Goal: Information Seeking & Learning: Find specific fact

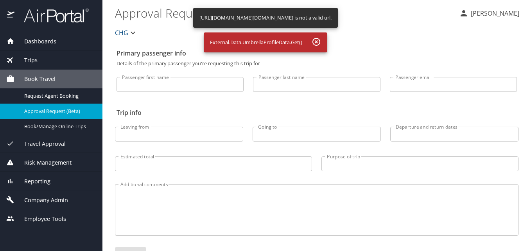
click at [35, 186] on div "Reporting" at bounding box center [51, 181] width 102 height 19
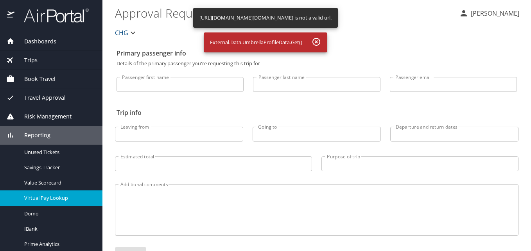
click at [44, 200] on span "Virtual Pay Lookup" at bounding box center [58, 197] width 69 height 7
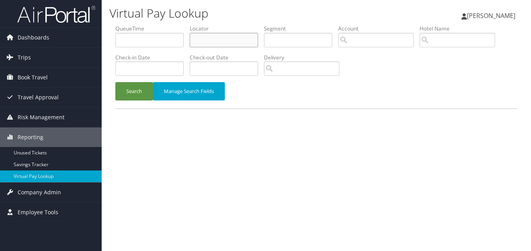
click at [213, 37] on input "text" at bounding box center [224, 40] width 68 height 14
paste input "IFPXXE"
click at [206, 42] on input "IFPXXE" at bounding box center [224, 40] width 68 height 14
type input "IFPXXE"
click at [127, 84] on button "Search" at bounding box center [134, 91] width 38 height 18
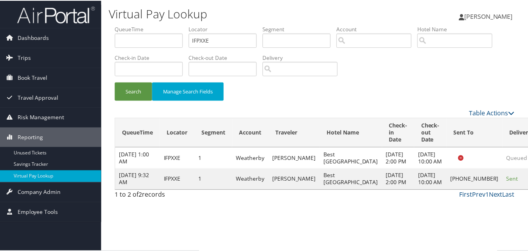
scroll to position [7, 0]
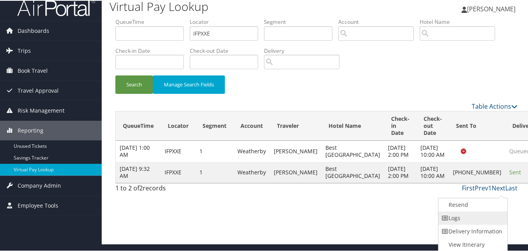
click at [475, 212] on link "Logs" at bounding box center [471, 217] width 67 height 13
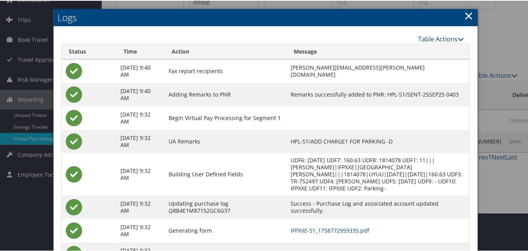
scroll to position [74, 0]
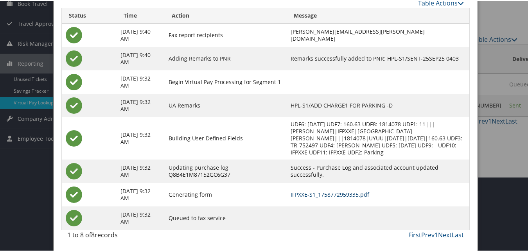
click at [350, 196] on link "IFPXXE-S1_1758772959335.pdf" at bounding box center [330, 193] width 79 height 7
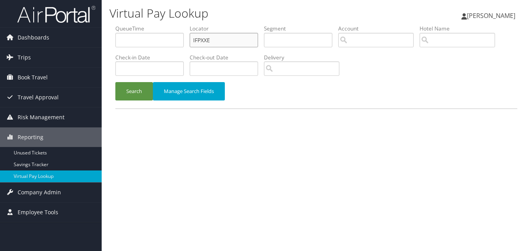
drag, startPoint x: 213, startPoint y: 43, endPoint x: 183, endPoint y: 43, distance: 30.1
click at [183, 25] on ul "QueueTime Locator IFPXXE Segment Account Traveler Hotel Name Check-in Date Chec…" at bounding box center [316, 25] width 402 height 0
click at [245, 45] on input "text" at bounding box center [224, 40] width 68 height 14
type input "T"
click at [115, 82] on button "Search" at bounding box center [134, 91] width 38 height 18
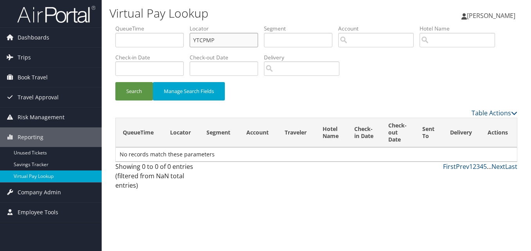
type input "YTCPMP"
click at [115, 82] on button "Search" at bounding box center [134, 91] width 38 height 18
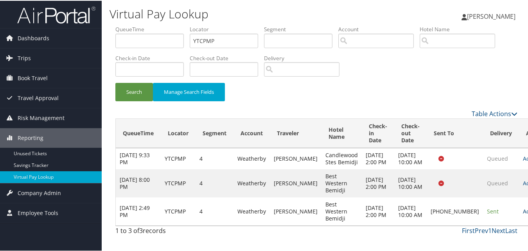
click at [523, 214] on link "Actions" at bounding box center [535, 210] width 25 height 7
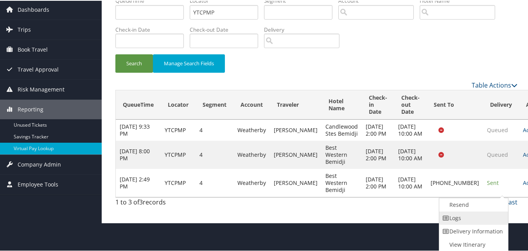
click at [458, 221] on link "Logs" at bounding box center [472, 217] width 67 height 13
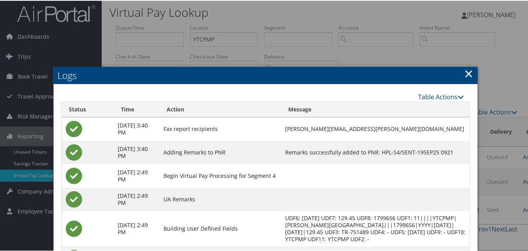
scroll to position [95, 0]
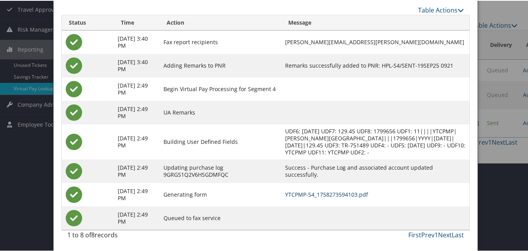
click at [306, 193] on link "YTCPMP-S4_1758273594103.pdf" at bounding box center [326, 193] width 83 height 7
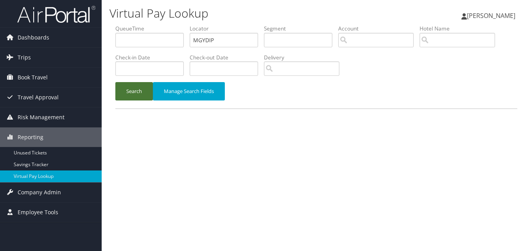
type input "MGYDIP"
click at [137, 84] on button "Search" at bounding box center [134, 91] width 38 height 18
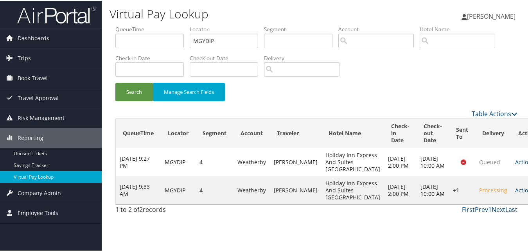
click at [515, 193] on link "Actions" at bounding box center [527, 189] width 25 height 7
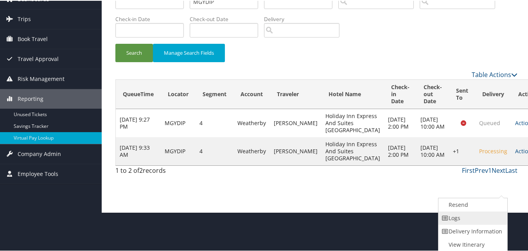
click at [476, 220] on link "Logs" at bounding box center [471, 217] width 67 height 13
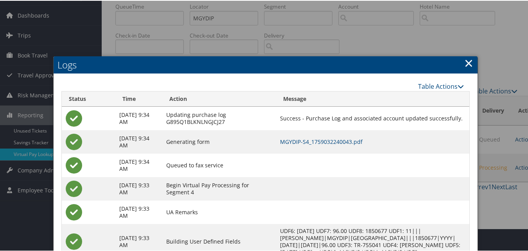
scroll to position [59, 0]
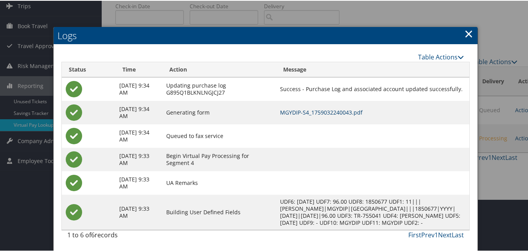
click at [327, 108] on link "MGYDIP-S4_1759032240043.pdf" at bounding box center [321, 111] width 83 height 7
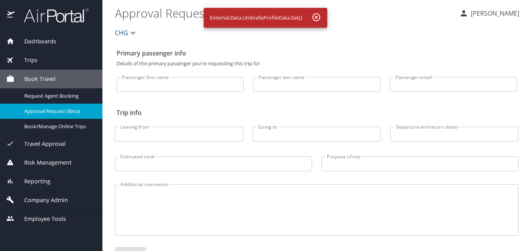
click at [52, 38] on span "Dashboards" at bounding box center [35, 41] width 42 height 9
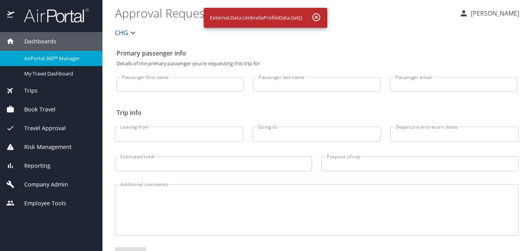
click at [38, 59] on span "AirPortal 360™ Manager" at bounding box center [58, 58] width 69 height 7
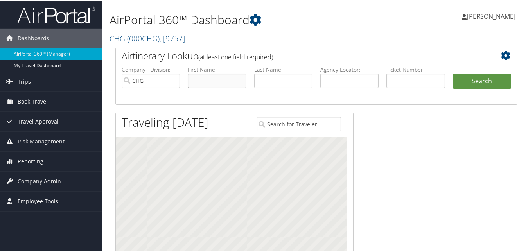
click at [228, 84] on input "text" at bounding box center [217, 80] width 58 height 14
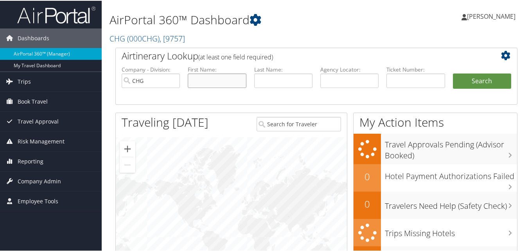
paste input "Ricardo Quintero"
drag, startPoint x: 236, startPoint y: 81, endPoint x: 212, endPoint y: 84, distance: 24.4
click at [212, 84] on input "Ricardo Quintero" at bounding box center [217, 80] width 58 height 14
type input "Ricardo"
click at [277, 78] on input "text" at bounding box center [283, 80] width 58 height 14
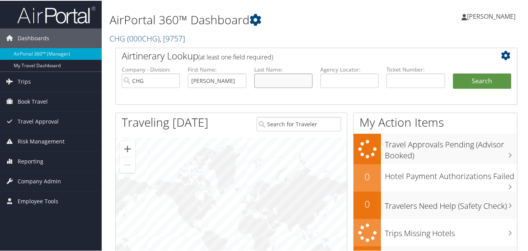
paste input "Quintero"
type input "Quintero"
click at [231, 81] on input "Ricardo" at bounding box center [217, 80] width 58 height 14
type input "Ricardo"
click at [488, 84] on button "Search" at bounding box center [482, 81] width 58 height 16
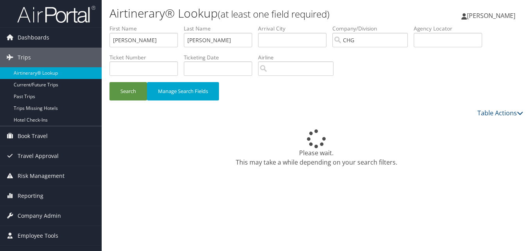
click at [138, 139] on div "Please wait. This may take a while depending on your search filters." at bounding box center [316, 148] width 414 height 38
click at [87, 110] on link "Trips Missing Hotels" at bounding box center [51, 108] width 102 height 12
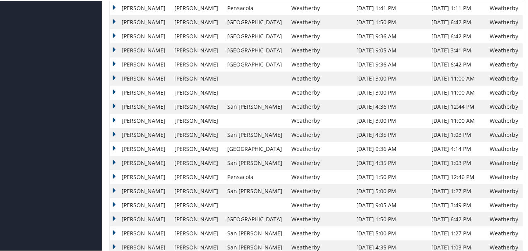
scroll to position [304, 0]
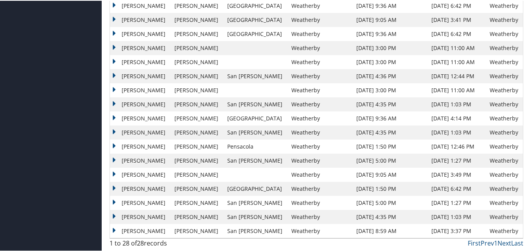
click at [120, 210] on td "[PERSON_NAME]" at bounding box center [140, 216] width 61 height 14
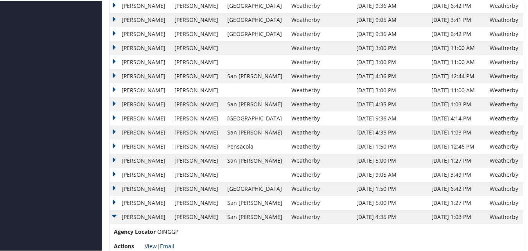
click at [149, 246] on link "View" at bounding box center [151, 245] width 12 height 7
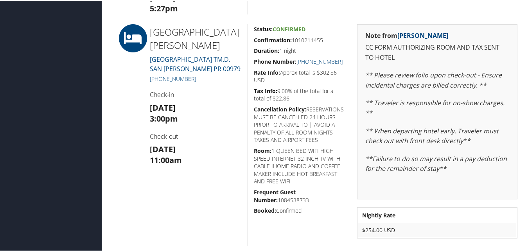
scroll to position [313, 0]
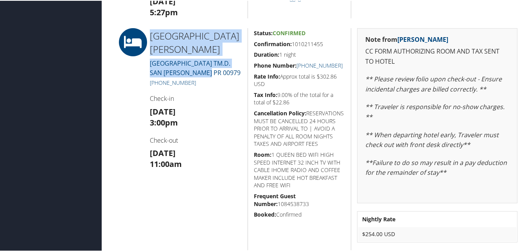
drag, startPoint x: 207, startPoint y: 81, endPoint x: 146, endPoint y: 29, distance: 79.9
click at [146, 29] on div "[GEOGRAPHIC_DATA][PERSON_NAME] [GEOGRAPHIC_DATA] TM.D. [GEOGRAPHIC_DATA][PERSON…" at bounding box center [196, 138] width 104 height 222
copy div "[GEOGRAPHIC_DATA][PERSON_NAME] [GEOGRAPHIC_DATA] TM.D. [GEOGRAPHIC_DATA][PERSON…"
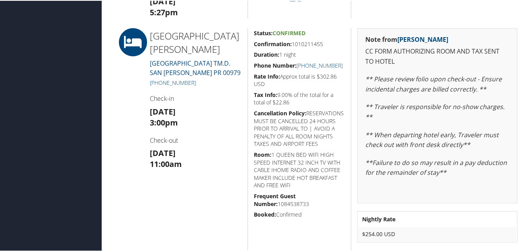
click at [215, 102] on h4 "Check-in" at bounding box center [196, 97] width 92 height 9
drag, startPoint x: 327, startPoint y: 43, endPoint x: 253, endPoint y: 45, distance: 73.9
click at [254, 45] on h5 "Confirmation: 1010211455" at bounding box center [299, 43] width 91 height 8
copy h5 "Confirmation: 1010211455"
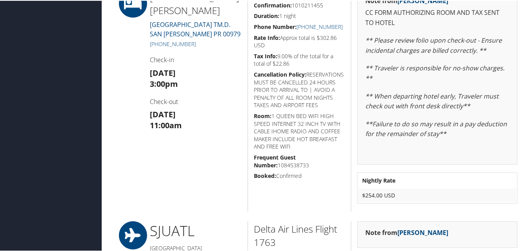
scroll to position [352, 0]
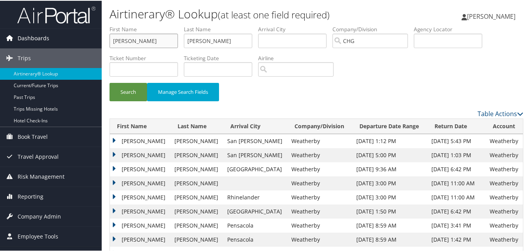
drag, startPoint x: 141, startPoint y: 39, endPoint x: 101, endPoint y: 33, distance: 39.9
paste input "[PERSON_NAME]"
drag, startPoint x: 138, startPoint y: 42, endPoint x: 103, endPoint y: 41, distance: 34.8
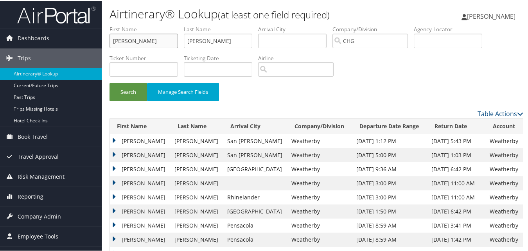
type input "Richard"
drag, startPoint x: 217, startPoint y: 44, endPoint x: 176, endPoint y: 32, distance: 41.9
click at [176, 25] on ul "First Name Richard Last Name Quintero Departure City Arrival City Company/Divis…" at bounding box center [316, 25] width 414 height 0
paste input "Salsman,"
type input "Salsman"
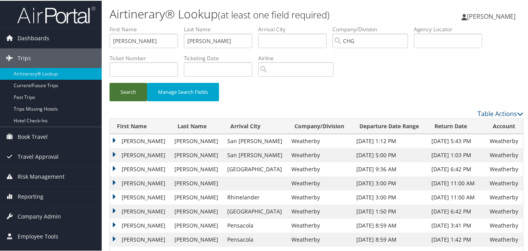
click at [134, 85] on button "Search" at bounding box center [128, 91] width 38 height 18
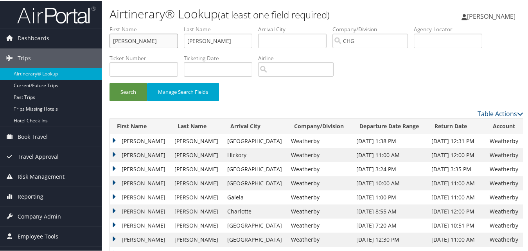
drag, startPoint x: 162, startPoint y: 43, endPoint x: 156, endPoint y: 44, distance: 6.7
click at [162, 43] on input "Richard" at bounding box center [143, 40] width 68 height 14
click at [362, 74] on div "Search Manage Search Fields" at bounding box center [316, 67] width 425 height 84
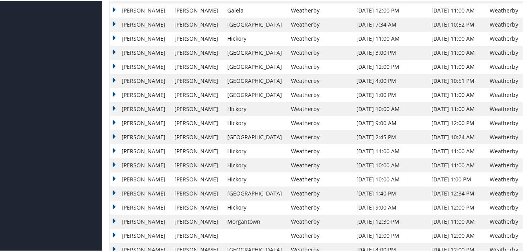
scroll to position [1017, 0]
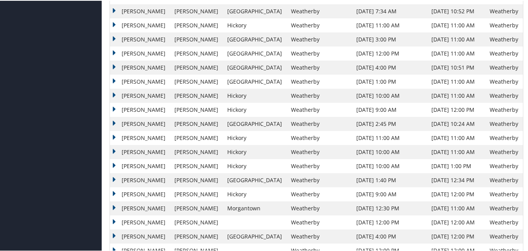
click at [133, 208] on td "Richard" at bounding box center [140, 208] width 61 height 14
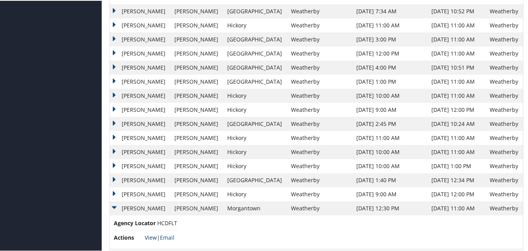
click at [153, 238] on link "View" at bounding box center [151, 236] width 12 height 7
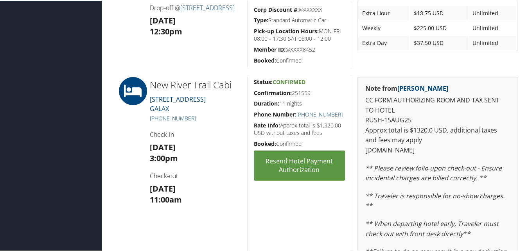
scroll to position [313, 0]
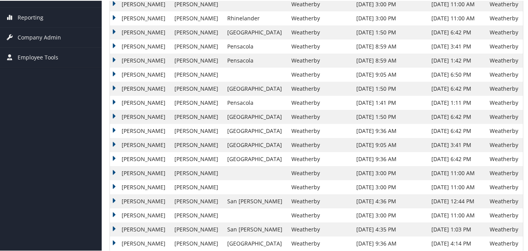
scroll to position [304, 0]
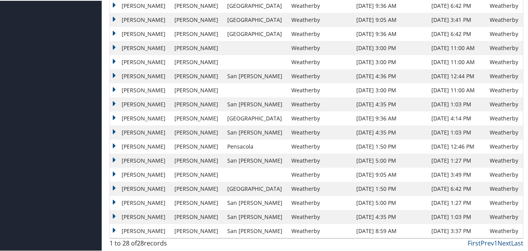
click at [120, 215] on td "Ricardo" at bounding box center [140, 216] width 61 height 14
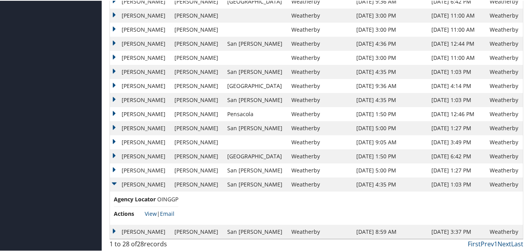
scroll to position [337, 0]
click at [151, 212] on link "View" at bounding box center [151, 211] width 12 height 7
